Goal: Information Seeking & Learning: Learn about a topic

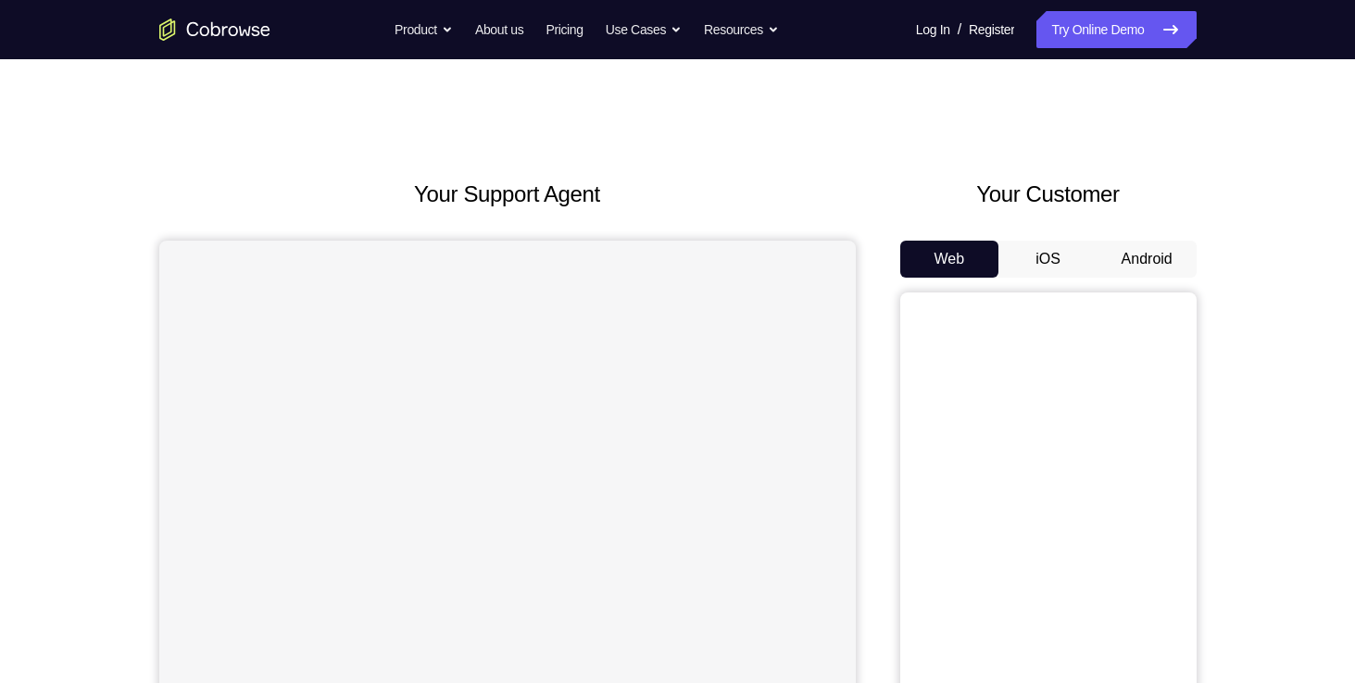
click at [1159, 261] on button "Android" at bounding box center [1146, 259] width 99 height 37
click at [1313, 407] on div "Your Support Agent Your Customer Web iOS Android Next Steps We’d be happy to gi…" at bounding box center [677, 669] width 1355 height 1221
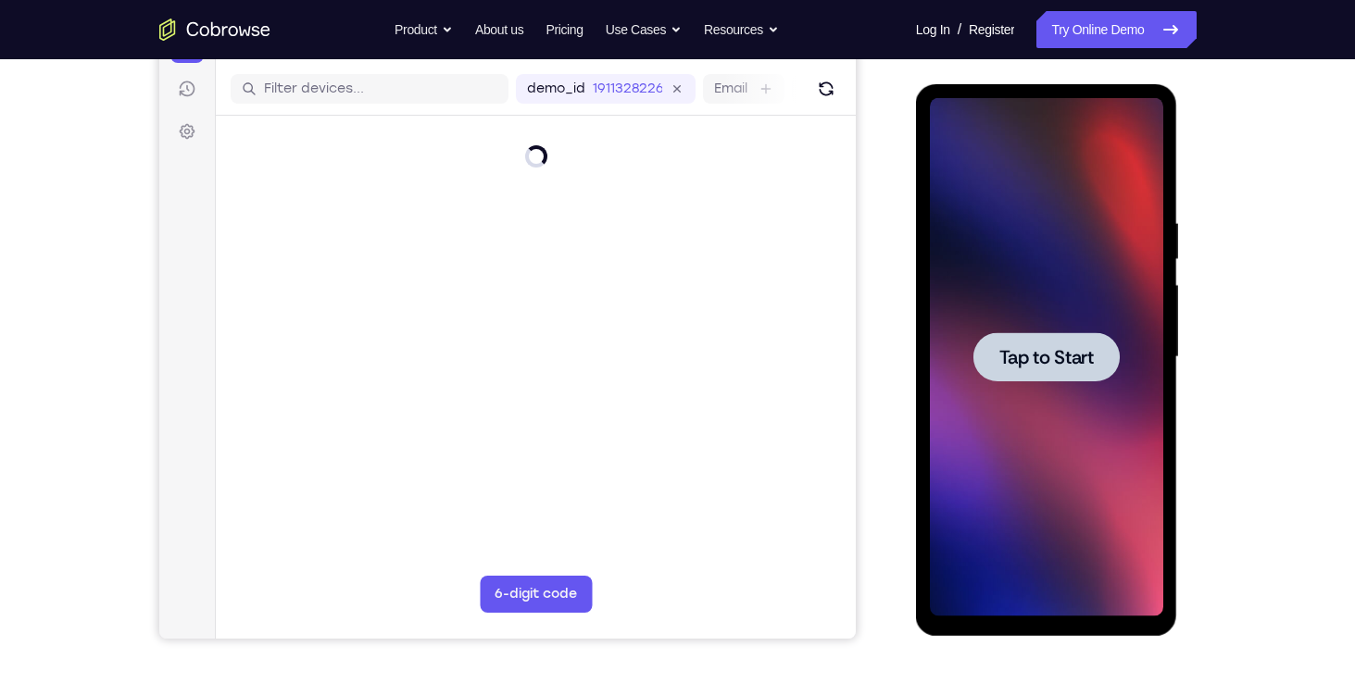
click at [1039, 356] on span "Tap to Start" at bounding box center [1046, 357] width 94 height 19
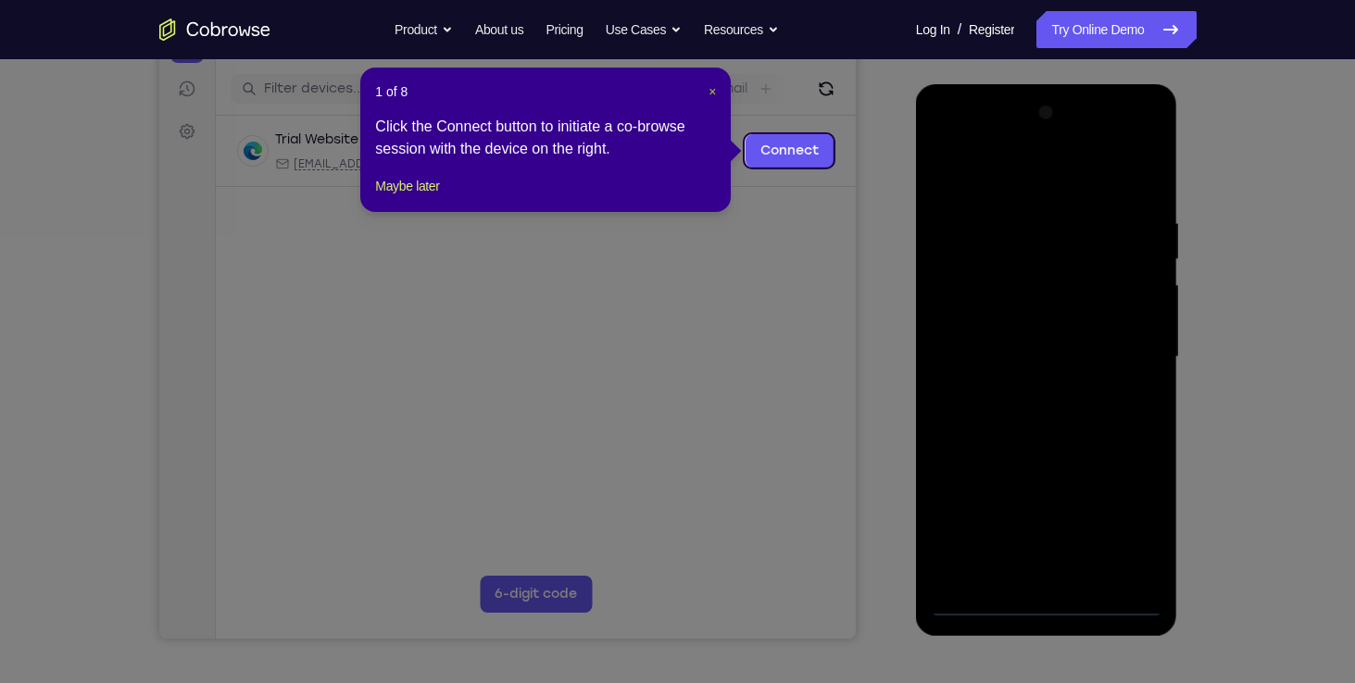
click at [708, 98] on span "×" at bounding box center [711, 91] width 7 height 15
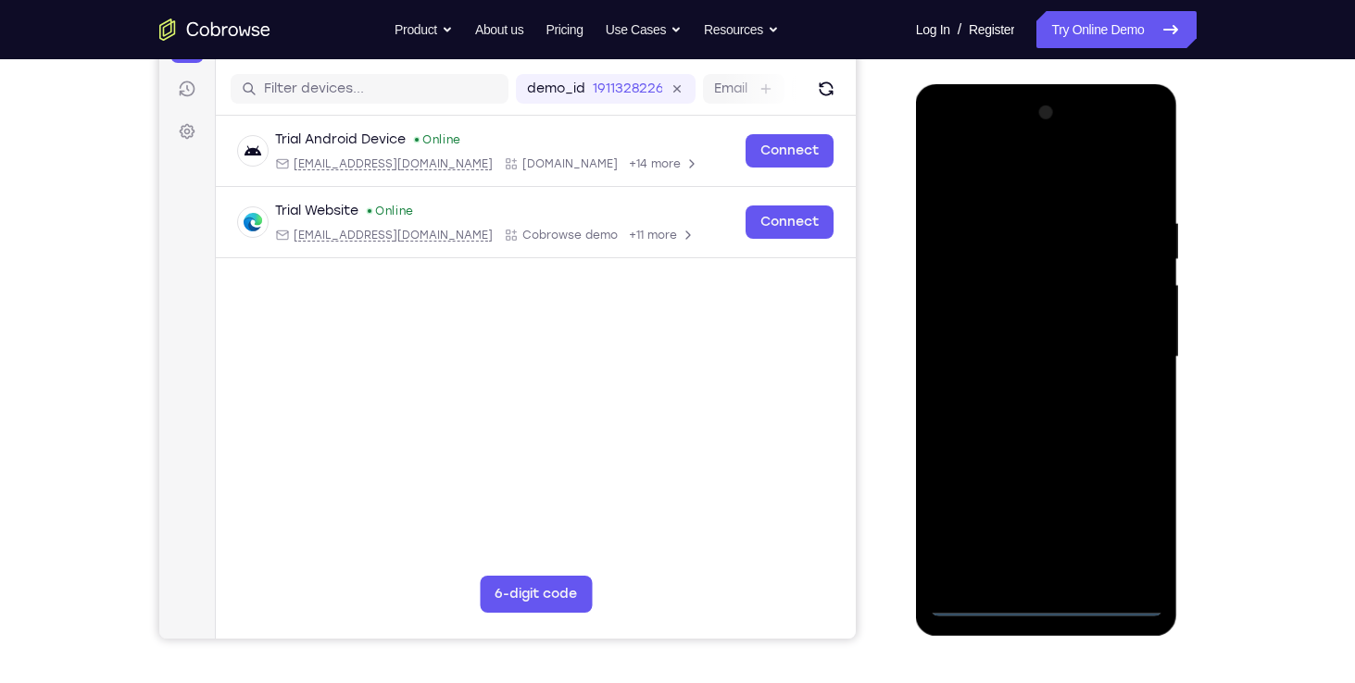
click at [1048, 609] on div at bounding box center [1046, 357] width 233 height 519
click at [1053, 574] on div at bounding box center [1046, 357] width 233 height 519
click at [1033, 472] on div at bounding box center [1046, 357] width 233 height 519
click at [1101, 472] on div at bounding box center [1046, 357] width 233 height 519
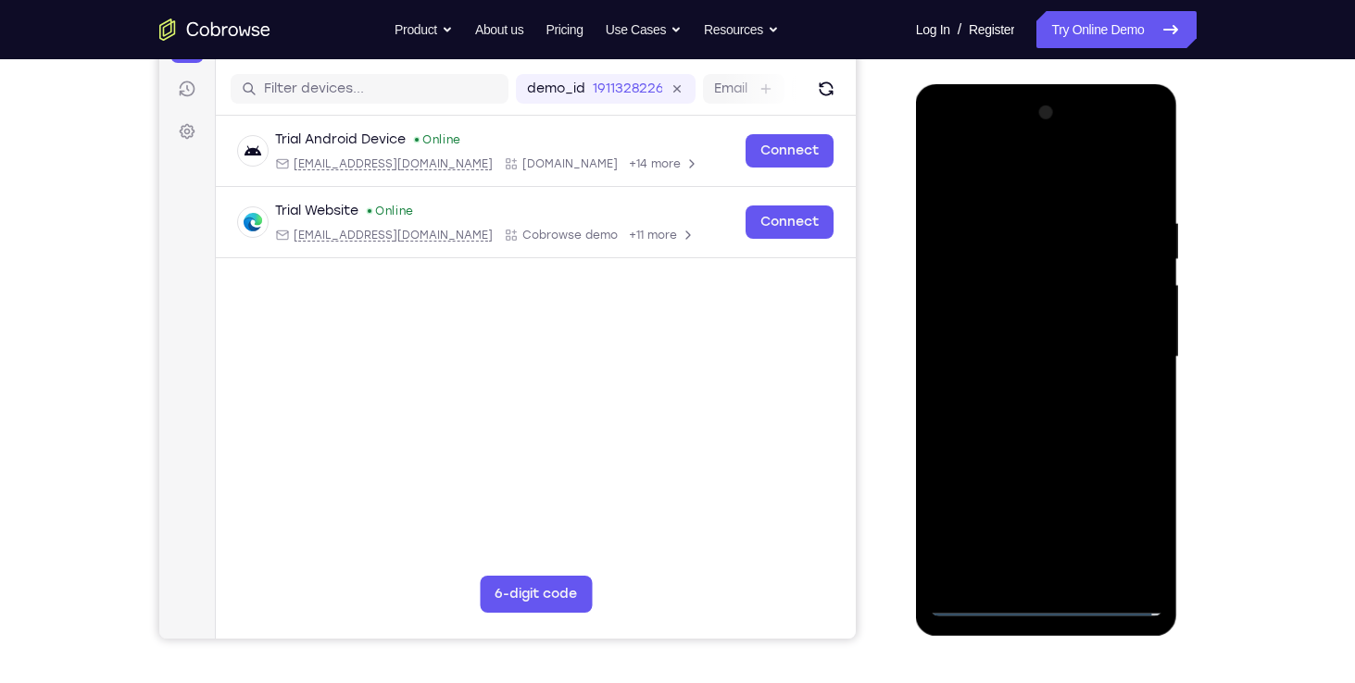
click at [1116, 503] on div at bounding box center [1046, 357] width 233 height 519
click at [1120, 432] on div at bounding box center [1046, 357] width 233 height 519
click at [1140, 565] on div at bounding box center [1046, 357] width 233 height 519
click at [965, 266] on div at bounding box center [1046, 357] width 233 height 519
click at [949, 260] on div at bounding box center [1046, 357] width 233 height 519
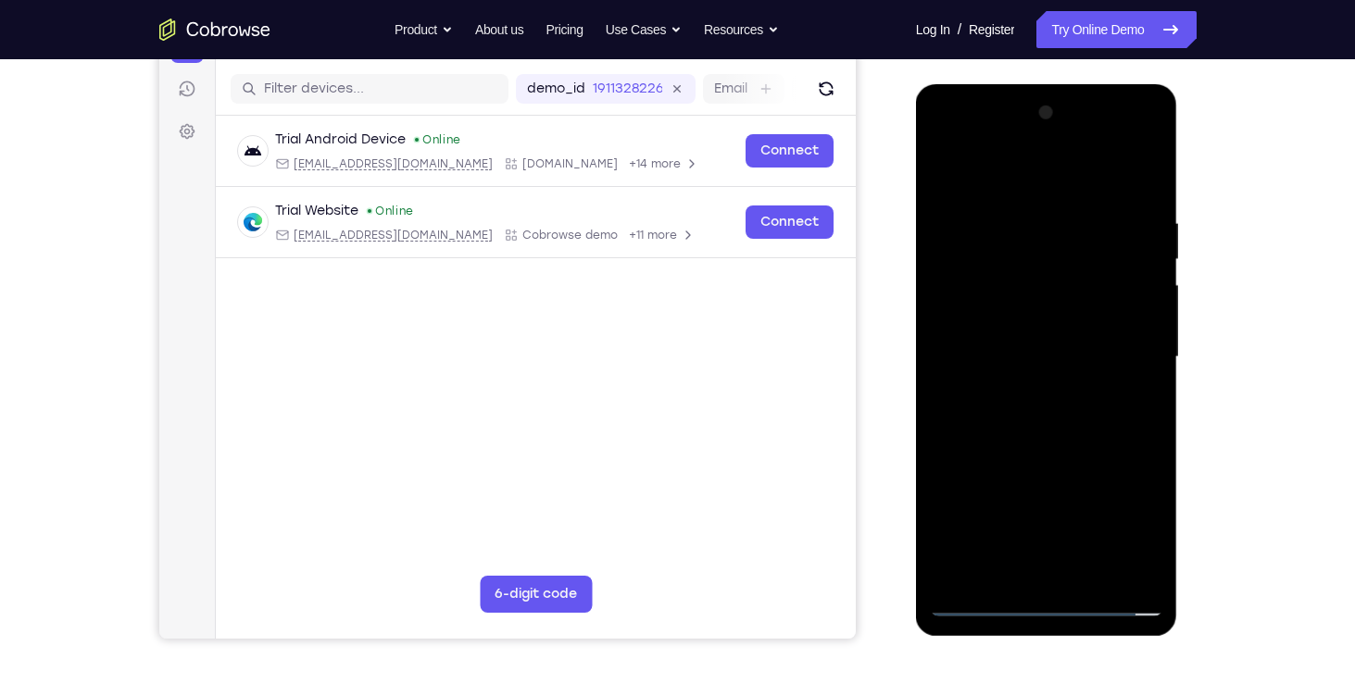
click at [1235, 364] on div "Your Support Agent Your Customer Web iOS Android Next Steps We’d be happy to gi…" at bounding box center [677, 447] width 1185 height 1221
click at [1156, 169] on div at bounding box center [1046, 357] width 233 height 519
click at [1013, 178] on div at bounding box center [1046, 357] width 233 height 519
click at [1067, 537] on div at bounding box center [1046, 357] width 233 height 519
click at [949, 506] on div at bounding box center [1046, 357] width 233 height 519
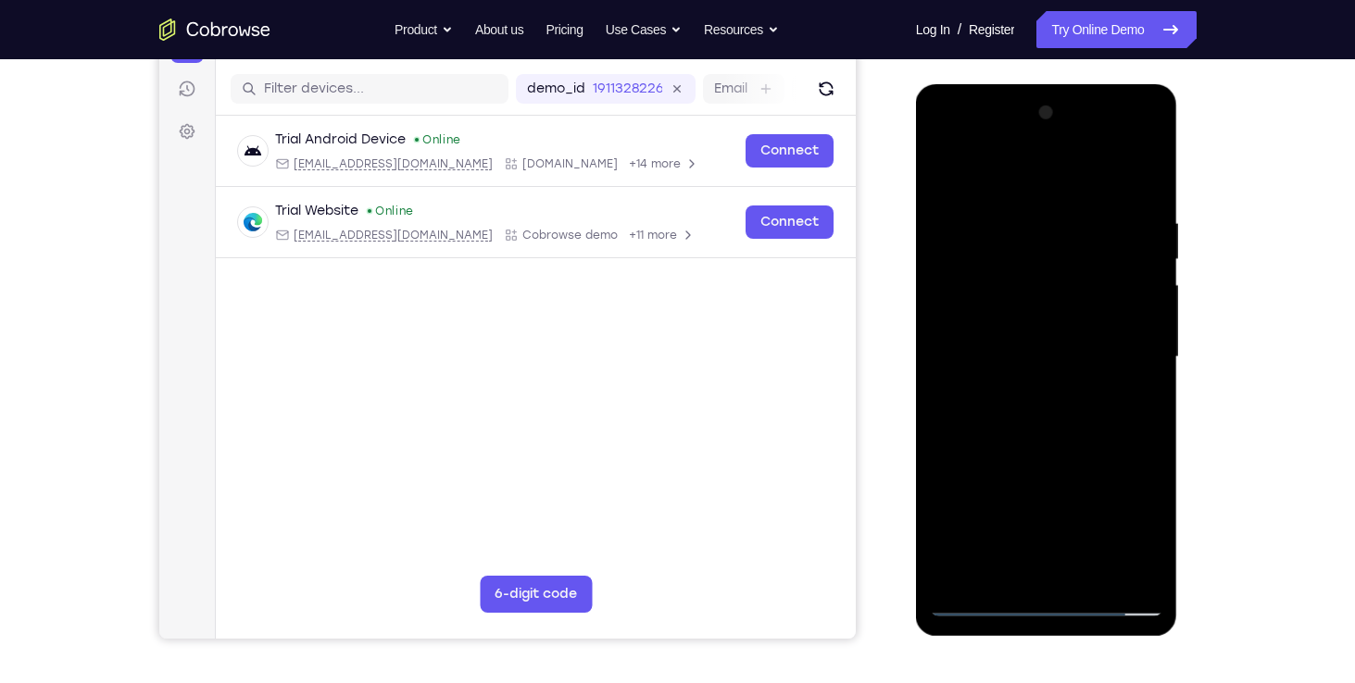
click at [978, 502] on div at bounding box center [1046, 357] width 233 height 519
click at [955, 502] on div at bounding box center [1046, 357] width 233 height 519
click at [1090, 541] on div at bounding box center [1046, 357] width 233 height 519
click at [1033, 469] on div at bounding box center [1046, 357] width 233 height 519
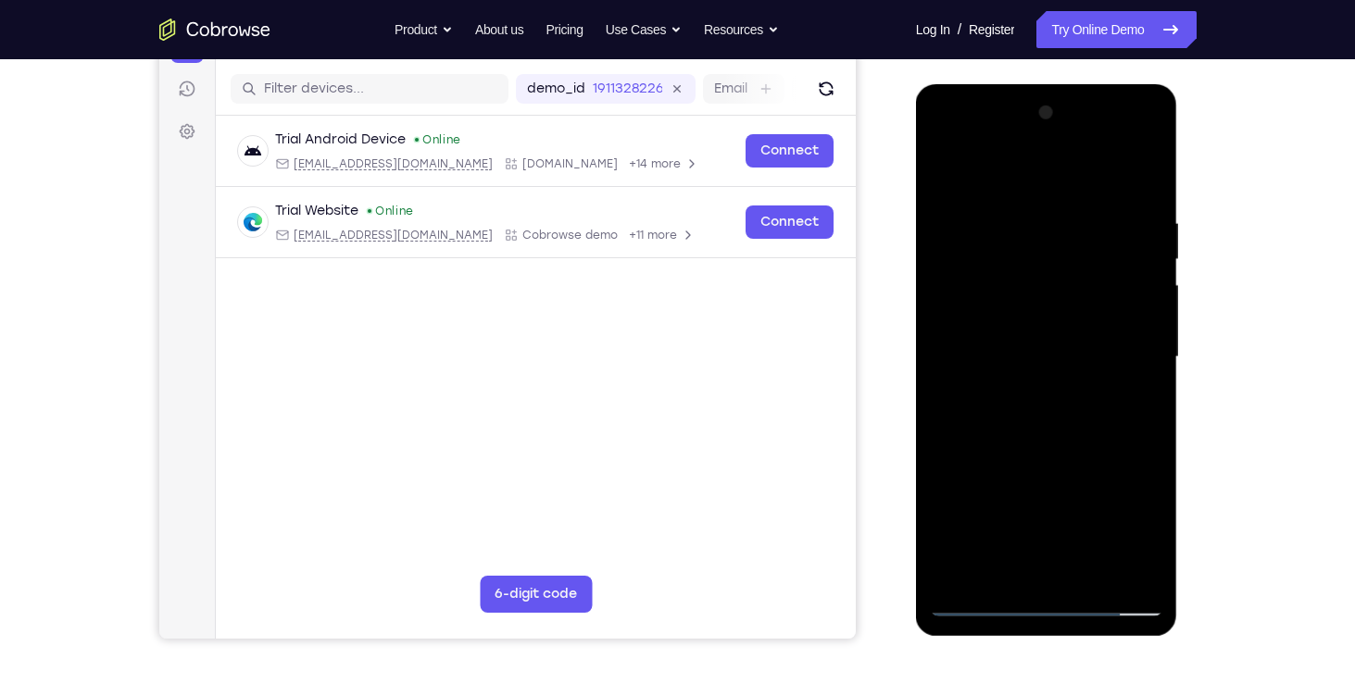
click at [1040, 570] on div at bounding box center [1046, 357] width 233 height 519
click at [1112, 535] on div at bounding box center [1046, 357] width 233 height 519
click at [953, 499] on div at bounding box center [1046, 357] width 233 height 519
click at [1046, 502] on div at bounding box center [1046, 357] width 233 height 519
click at [998, 498] on div at bounding box center [1046, 357] width 233 height 519
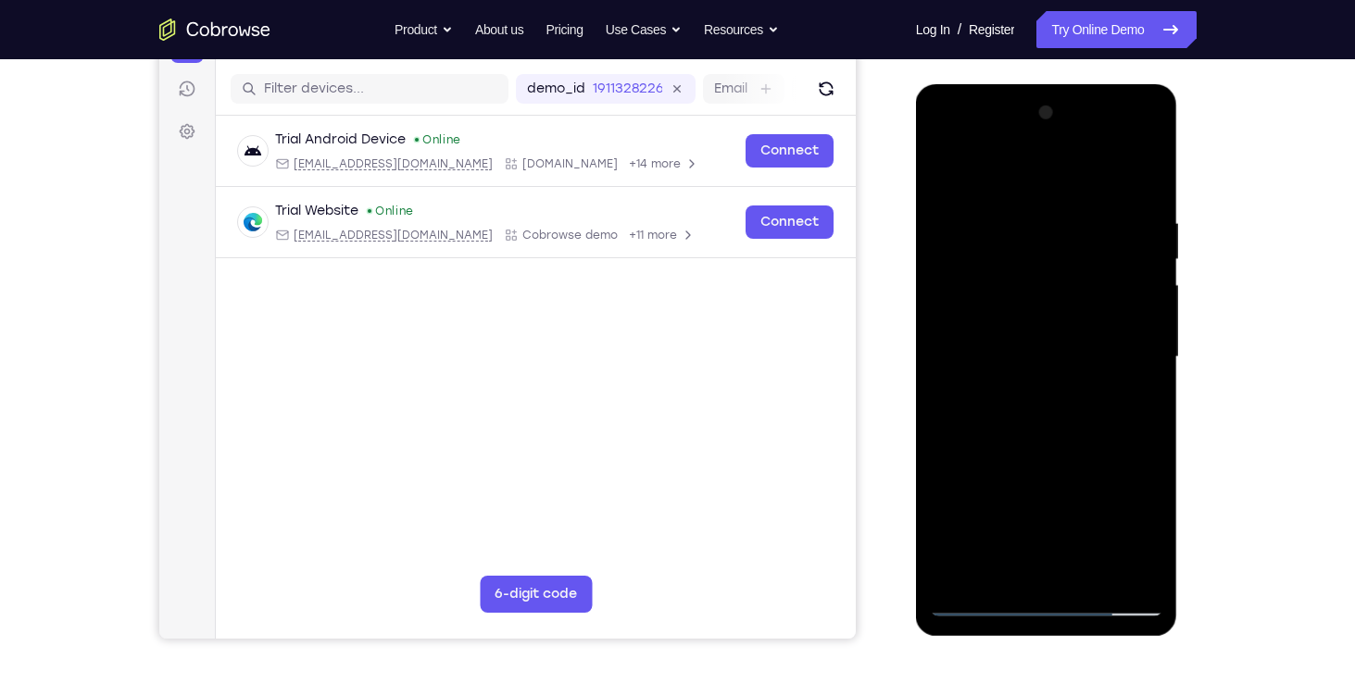
click at [1054, 471] on div at bounding box center [1046, 357] width 233 height 519
click at [1146, 566] on div at bounding box center [1046, 357] width 233 height 519
click at [1143, 567] on div at bounding box center [1046, 357] width 233 height 519
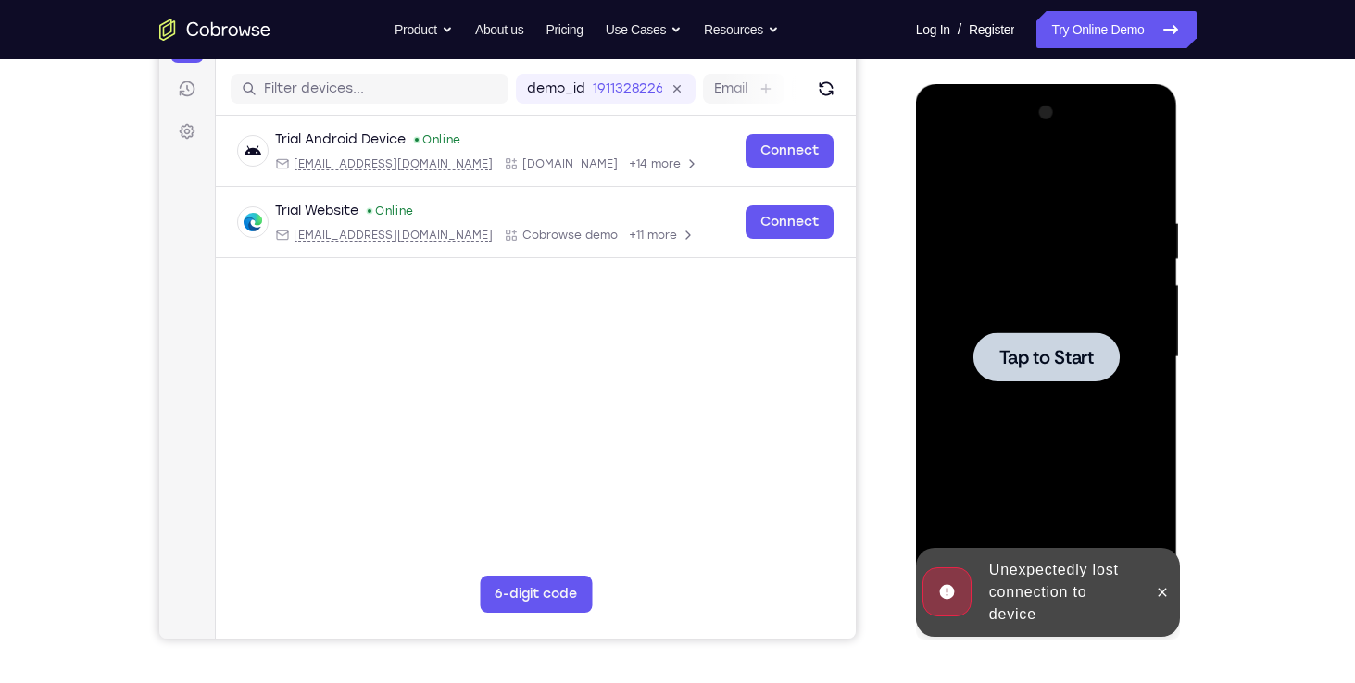
click at [1082, 357] on span "Tap to Start" at bounding box center [1046, 357] width 94 height 19
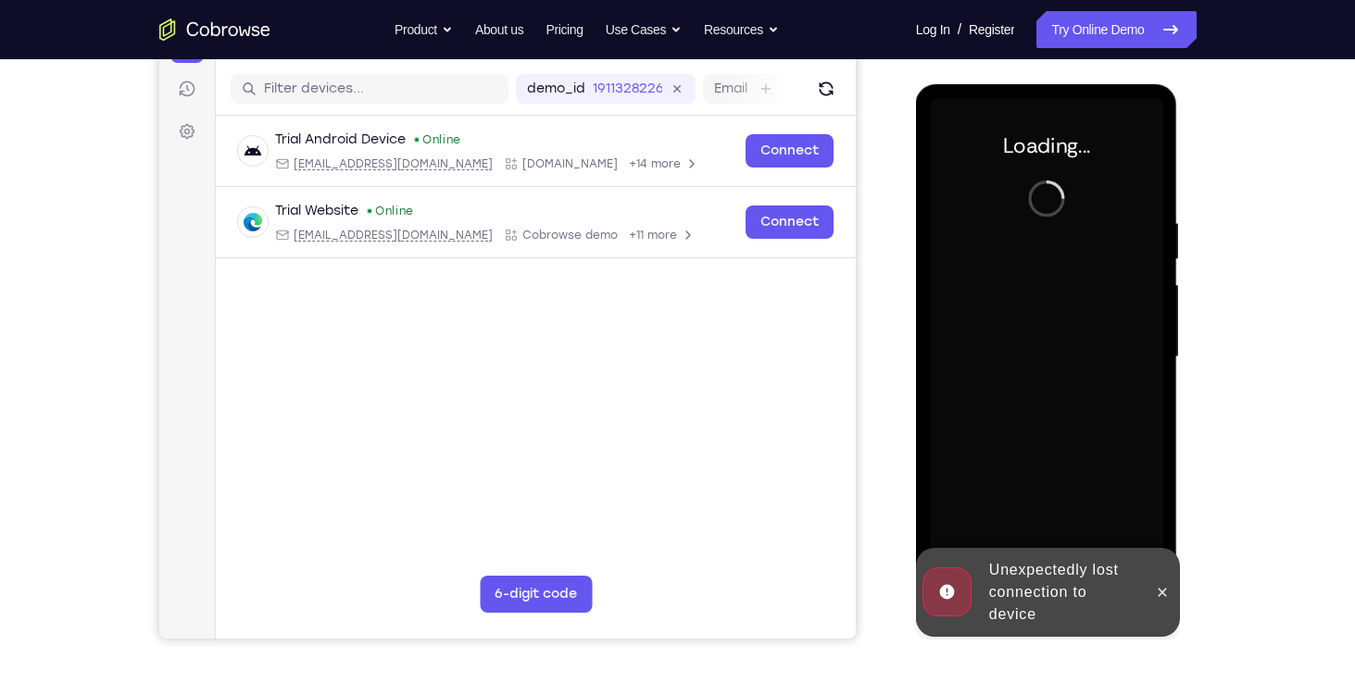
click at [1082, 357] on div at bounding box center [1046, 357] width 233 height 519
click at [1160, 596] on icon at bounding box center [1162, 592] width 15 height 15
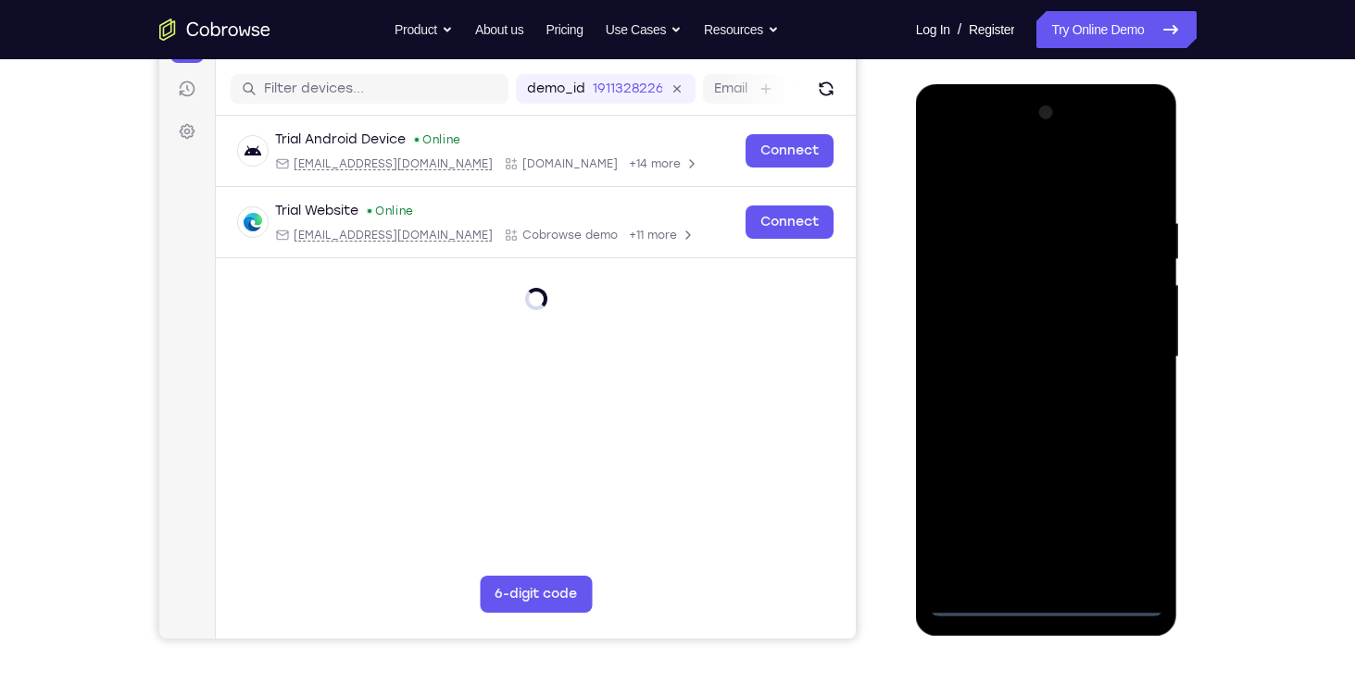
click at [1045, 606] on div at bounding box center [1046, 357] width 233 height 519
click at [1044, 601] on div at bounding box center [1046, 357] width 233 height 519
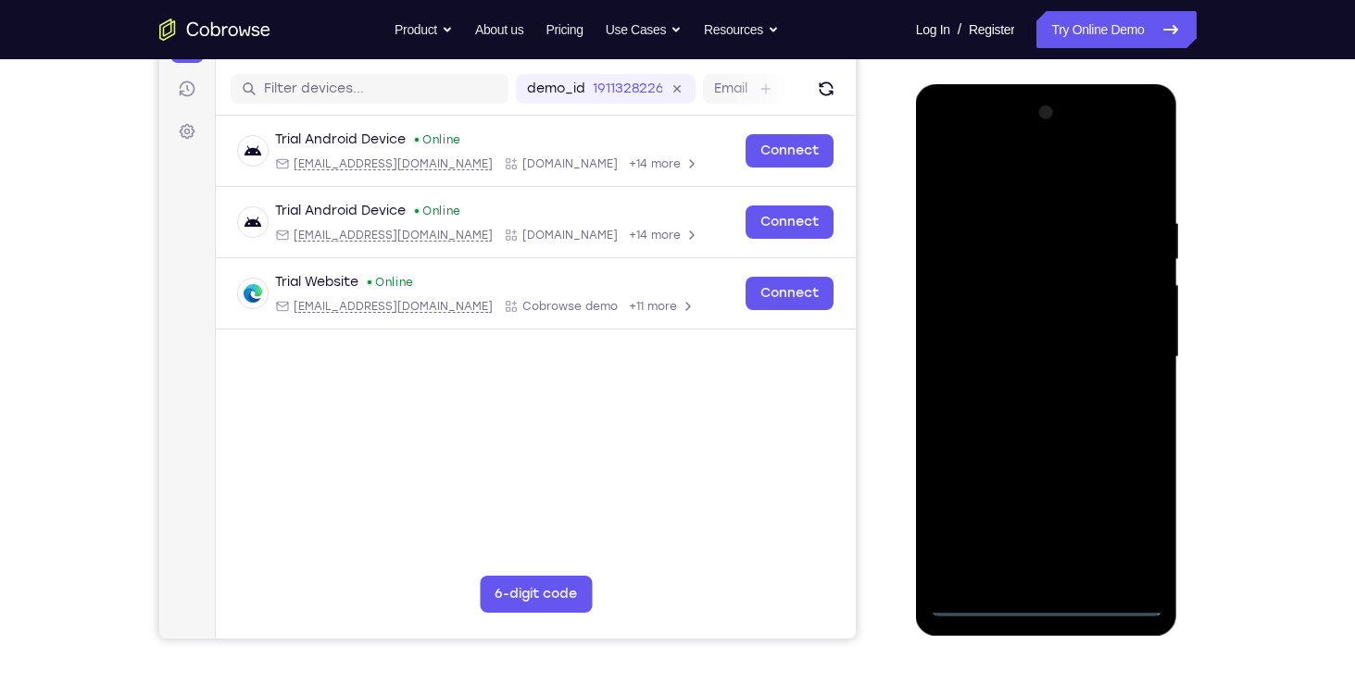
click at [1110, 600] on div at bounding box center [1046, 357] width 233 height 519
click at [1051, 602] on div at bounding box center [1046, 357] width 233 height 519
click at [1047, 572] on div at bounding box center [1046, 357] width 233 height 519
click at [1034, 471] on div at bounding box center [1046, 357] width 233 height 519
click at [1099, 472] on div at bounding box center [1046, 357] width 233 height 519
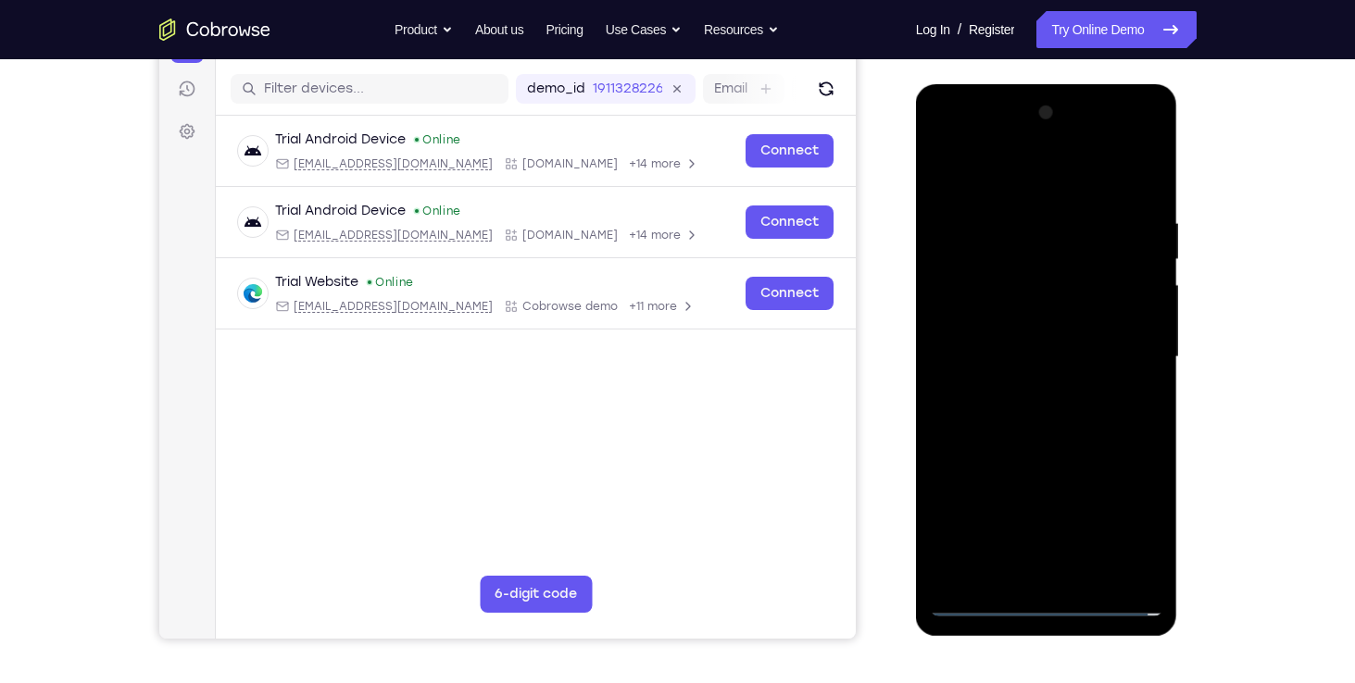
click at [1112, 503] on div at bounding box center [1046, 357] width 233 height 519
click at [1050, 433] on div at bounding box center [1046, 357] width 233 height 519
click at [1146, 572] on div at bounding box center [1046, 357] width 233 height 519
click at [952, 257] on div at bounding box center [1046, 357] width 233 height 519
click at [1116, 305] on div at bounding box center [1046, 357] width 233 height 519
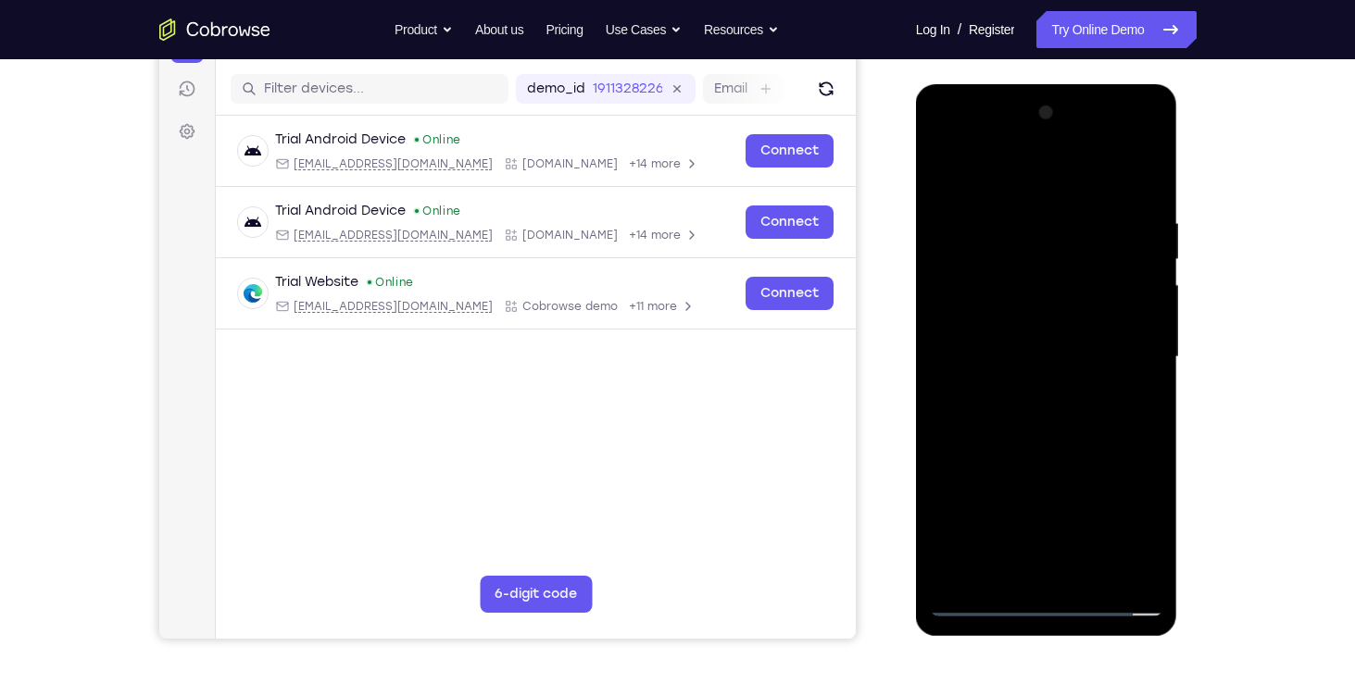
click at [1149, 163] on div at bounding box center [1046, 357] width 233 height 519
click at [1021, 174] on div at bounding box center [1046, 357] width 233 height 519
click at [1071, 544] on div at bounding box center [1046, 357] width 233 height 519
click at [946, 504] on div at bounding box center [1046, 357] width 233 height 519
click at [975, 502] on div at bounding box center [1046, 357] width 233 height 519
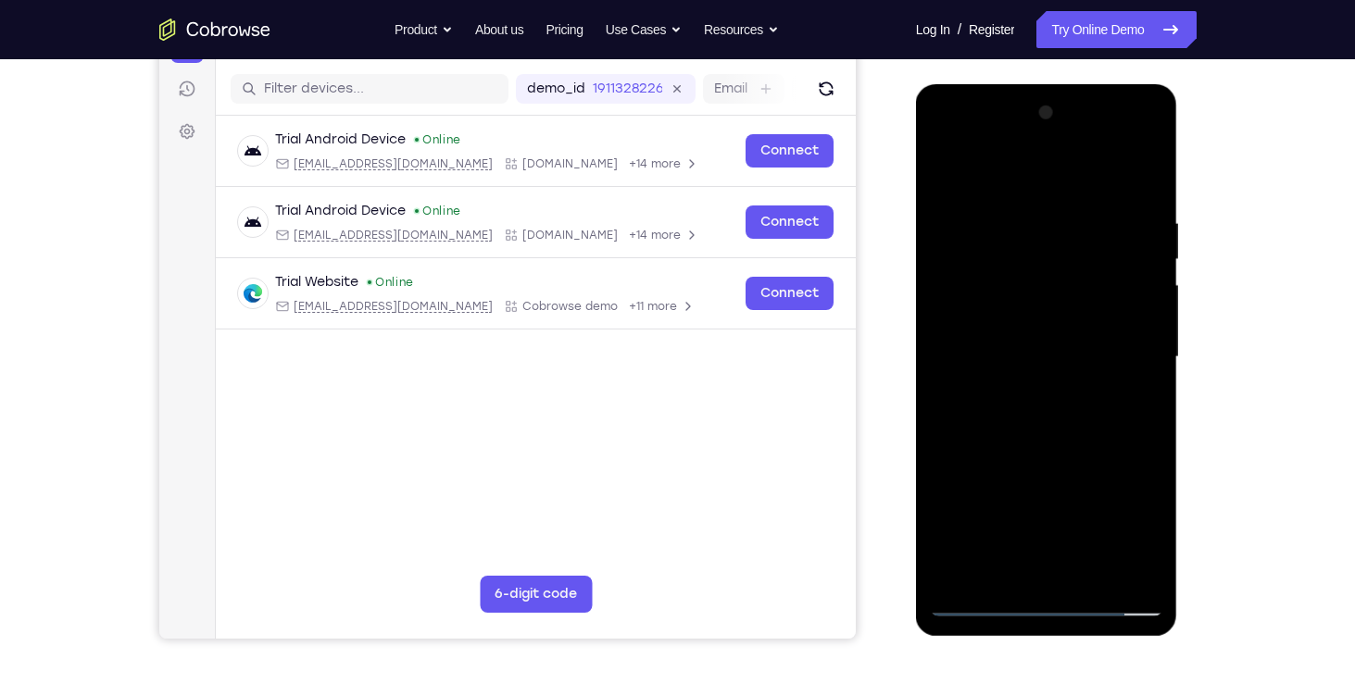
click at [975, 502] on div at bounding box center [1046, 357] width 233 height 519
click at [957, 502] on div at bounding box center [1046, 357] width 233 height 519
click at [1093, 540] on div at bounding box center [1046, 357] width 233 height 519
click at [1031, 466] on div at bounding box center [1046, 357] width 233 height 519
click at [1081, 578] on div at bounding box center [1046, 357] width 233 height 519
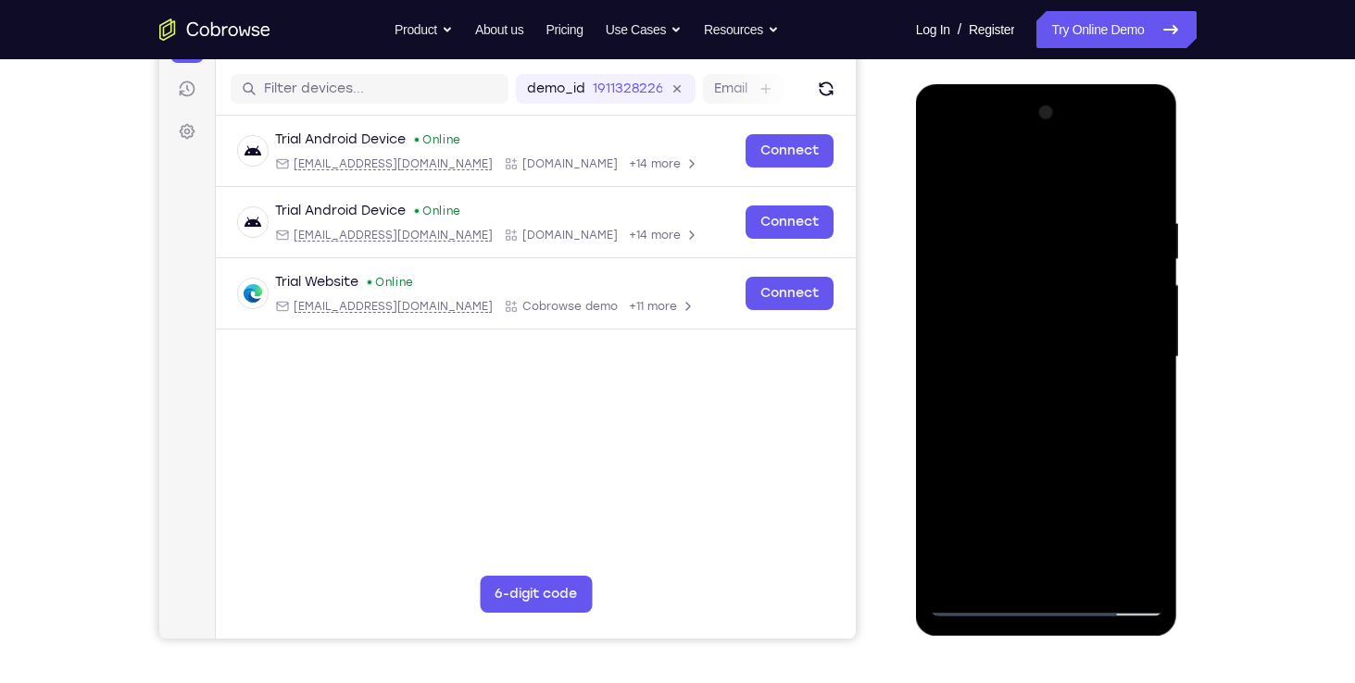
click at [1116, 539] on div at bounding box center [1046, 357] width 233 height 519
click at [952, 502] on div at bounding box center [1046, 357] width 233 height 519
click at [1047, 502] on div at bounding box center [1046, 357] width 233 height 519
click at [1001, 503] on div at bounding box center [1046, 357] width 233 height 519
click at [1058, 471] on div at bounding box center [1046, 357] width 233 height 519
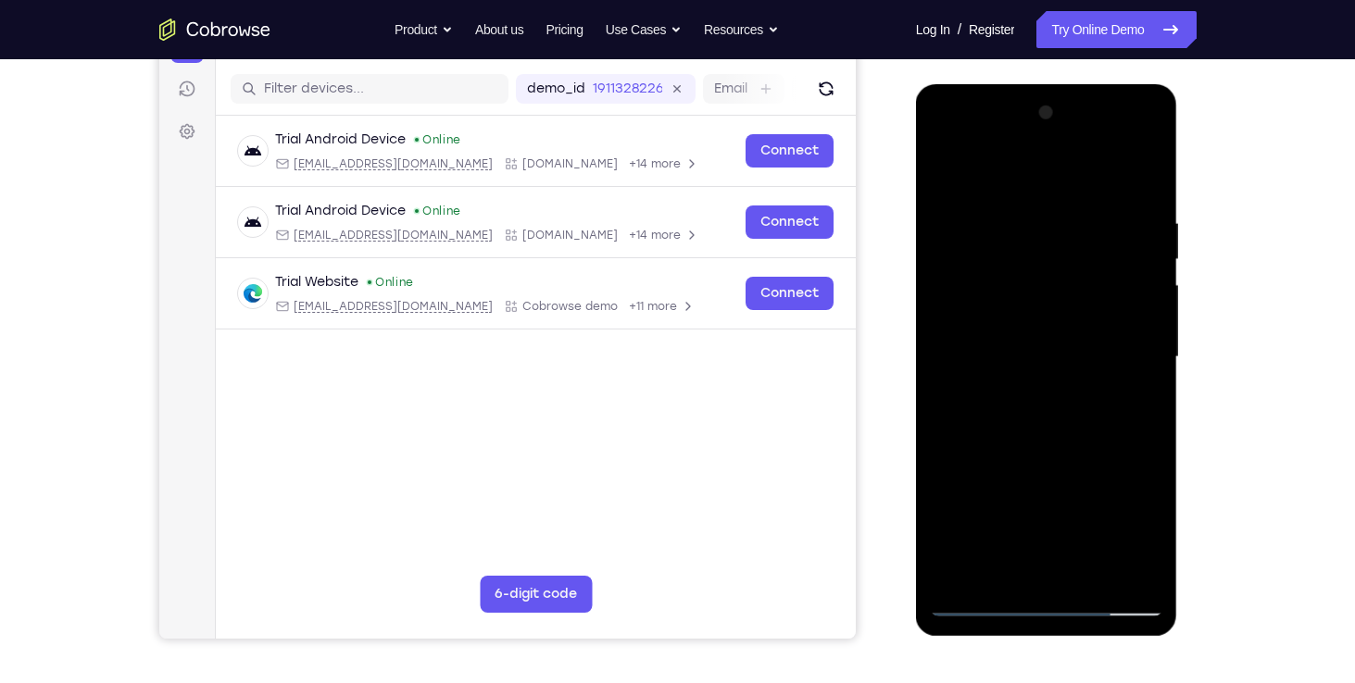
click at [1145, 572] on div at bounding box center [1046, 357] width 233 height 519
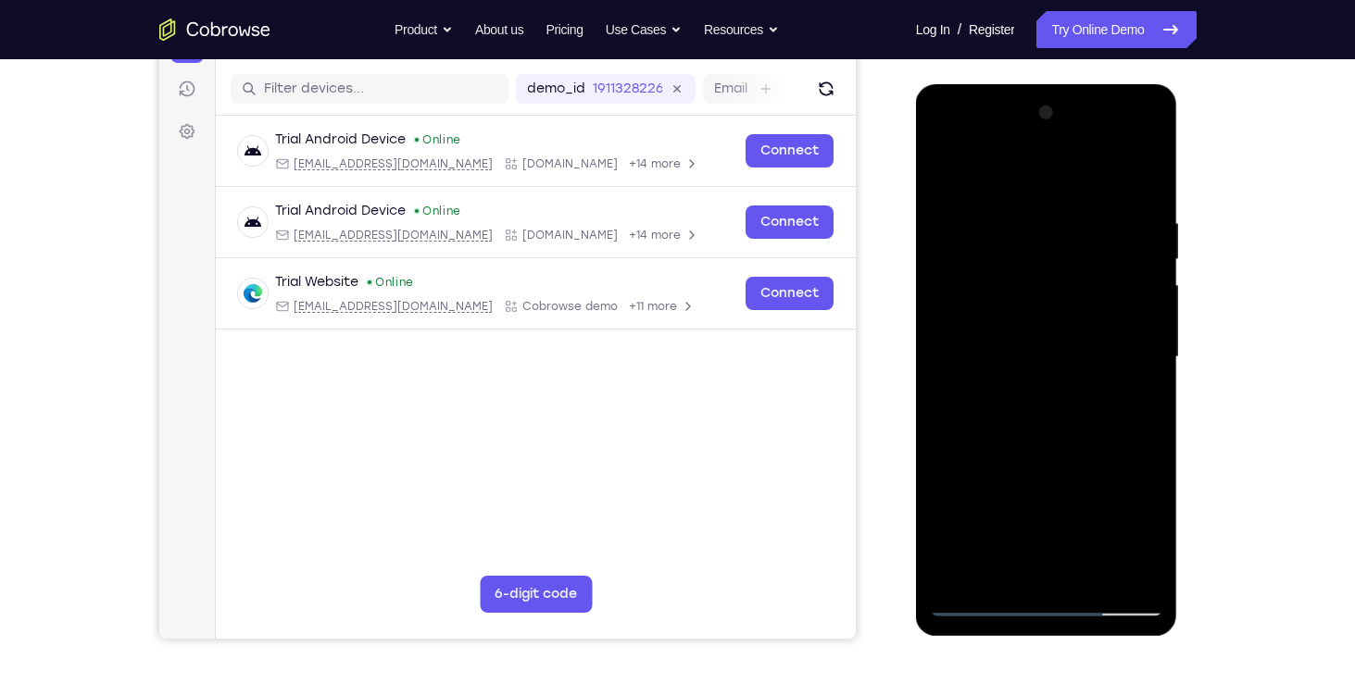
click at [1141, 561] on div at bounding box center [1046, 357] width 233 height 519
click at [1139, 172] on div at bounding box center [1046, 357] width 233 height 519
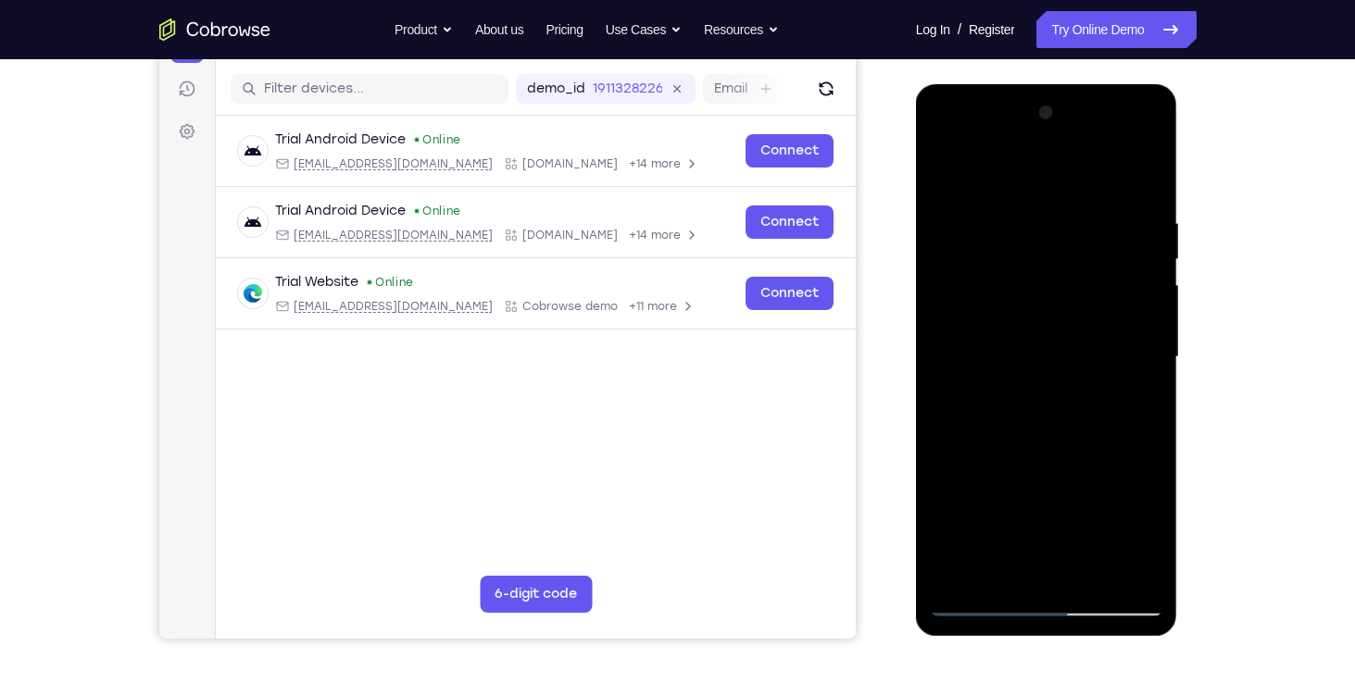
click at [981, 606] on div at bounding box center [1046, 357] width 233 height 519
click at [1038, 223] on div at bounding box center [1046, 357] width 233 height 519
click at [935, 143] on div at bounding box center [1046, 357] width 233 height 519
